Goal: Task Accomplishment & Management: Manage account settings

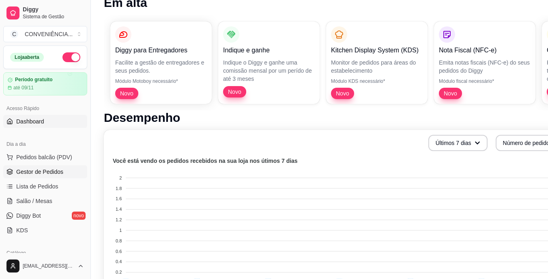
click at [49, 175] on span "Gestor de Pedidos" at bounding box center [39, 172] width 47 height 8
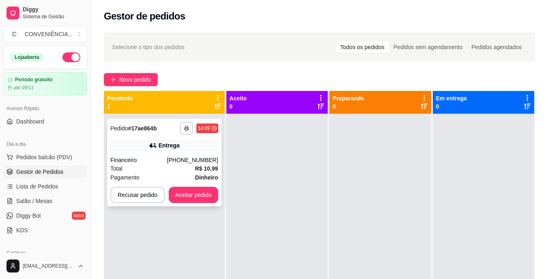
click at [173, 164] on div "Total R$ 10,99" at bounding box center [164, 168] width 108 height 9
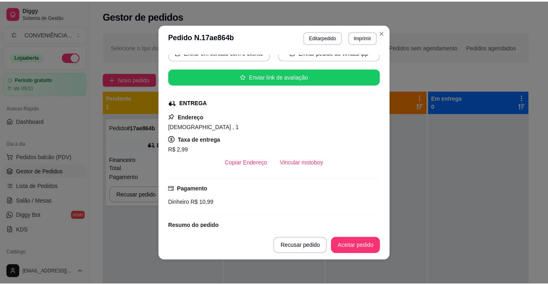
scroll to position [60, 0]
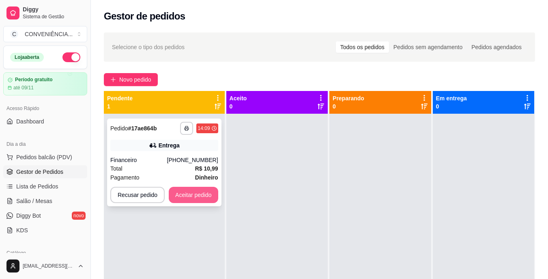
click at [194, 197] on button "Aceitar pedido" at bounding box center [194, 195] width 50 height 16
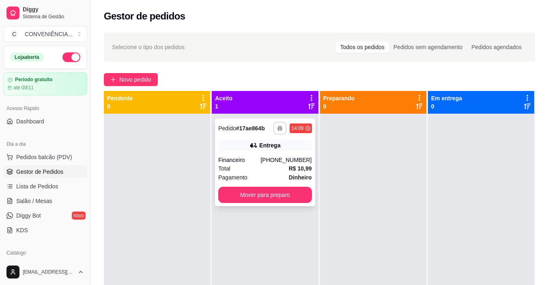
click at [282, 126] on button "button" at bounding box center [280, 128] width 13 height 13
click at [261, 152] on button "IMPRESSORA" at bounding box center [256, 156] width 59 height 13
click at [267, 194] on button "Mover para preparo" at bounding box center [264, 195] width 93 height 16
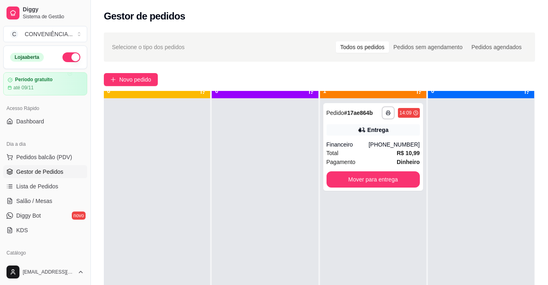
scroll to position [23, 0]
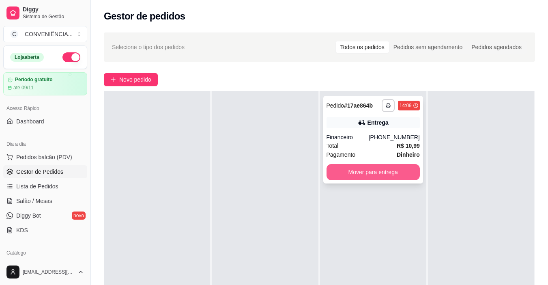
click at [389, 169] on button "Mover para entrega" at bounding box center [373, 172] width 93 height 16
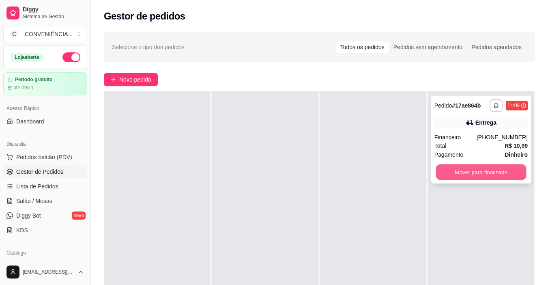
click at [419, 173] on button "Mover para finalizado" at bounding box center [481, 172] width 91 height 16
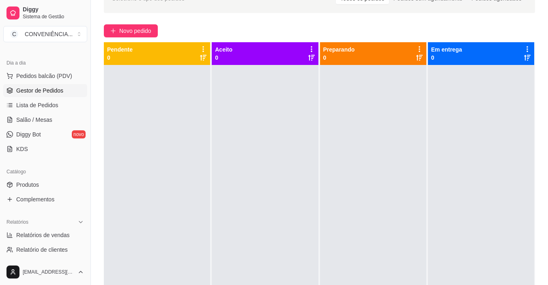
scroll to position [0, 0]
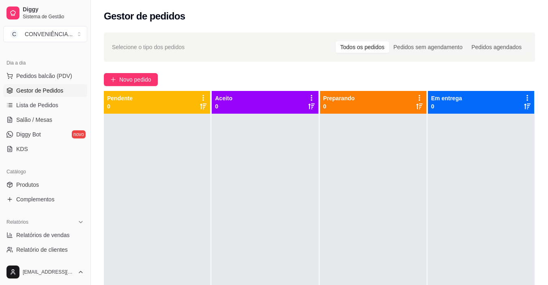
click at [30, 91] on span "Gestor de Pedidos" at bounding box center [39, 90] width 47 height 8
click at [30, 89] on span "Gestor de Pedidos" at bounding box center [39, 90] width 47 height 8
